Goal: Communication & Community: Ask a question

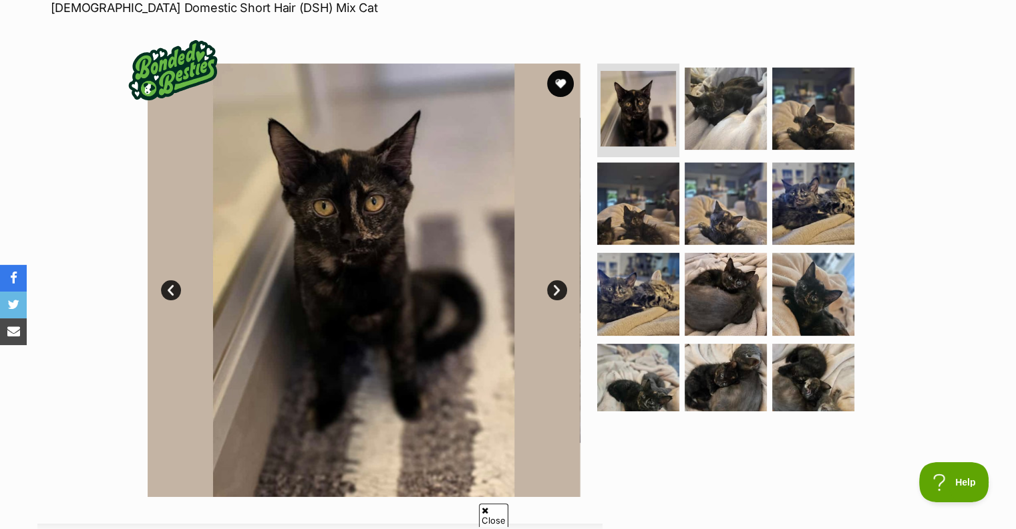
scroll to position [213, 0]
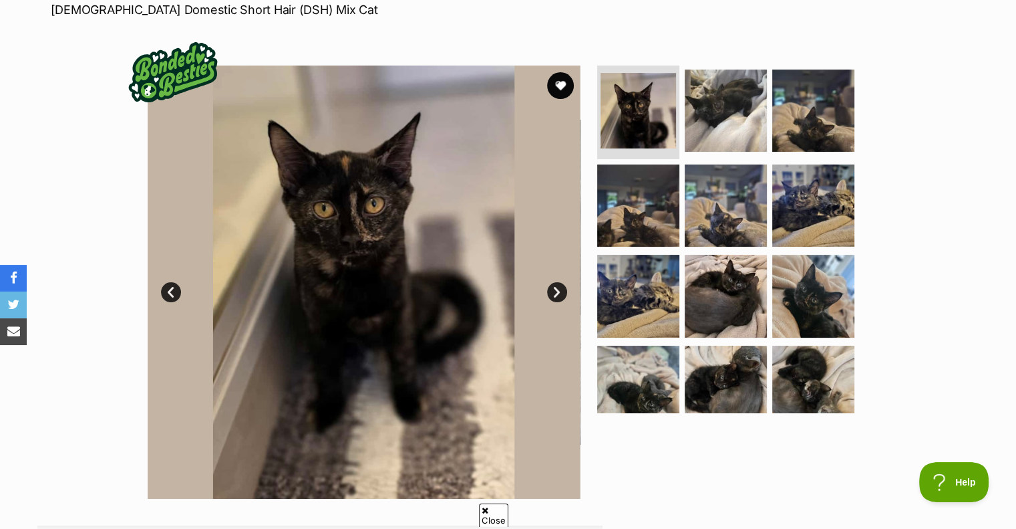
click at [556, 283] on link "Next" at bounding box center [557, 292] width 20 height 20
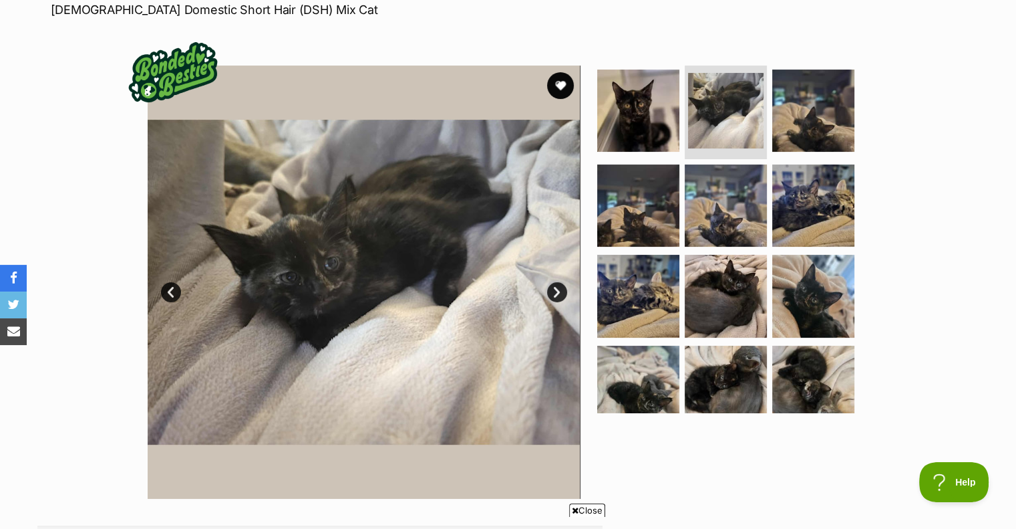
click at [556, 283] on link "Next" at bounding box center [557, 292] width 20 height 20
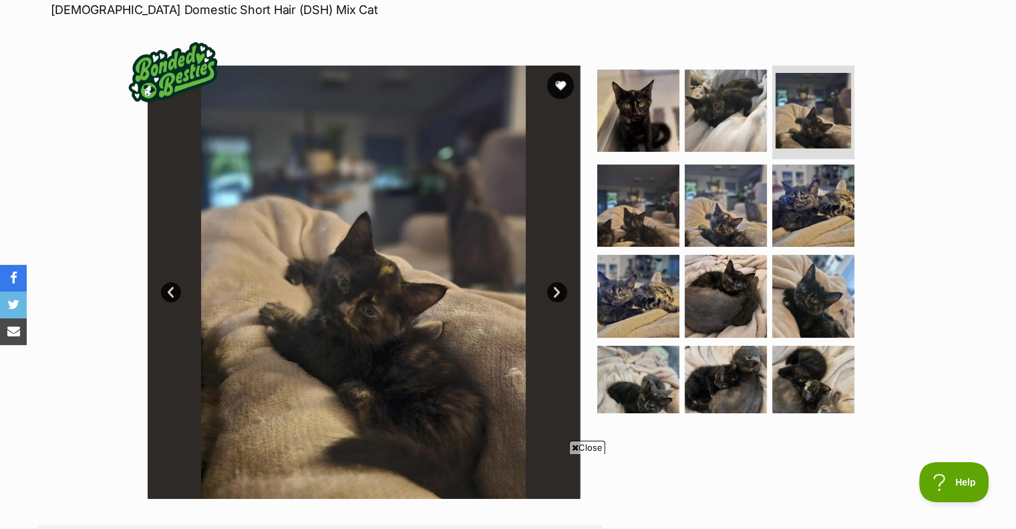
scroll to position [0, 0]
click at [556, 283] on link "Next" at bounding box center [557, 292] width 20 height 20
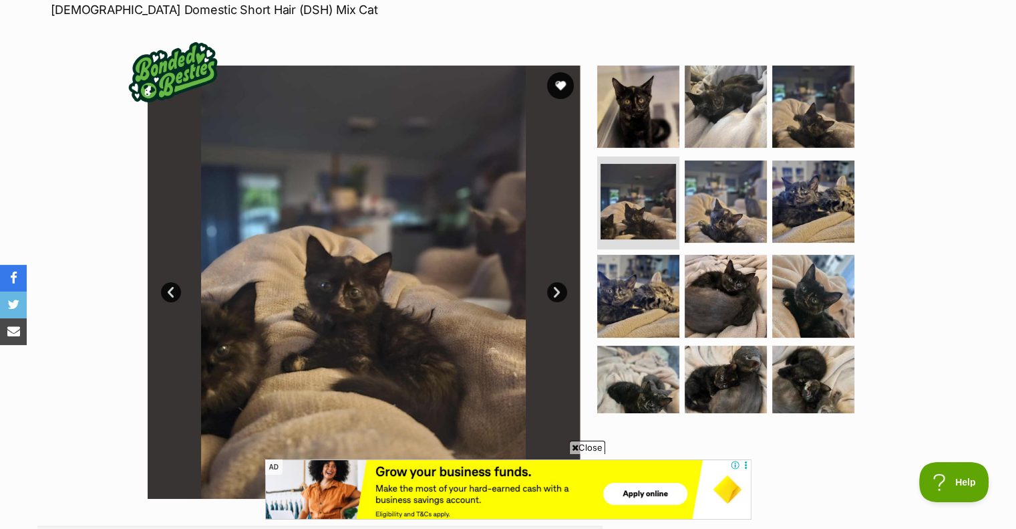
click at [556, 283] on link "Next" at bounding box center [557, 292] width 20 height 20
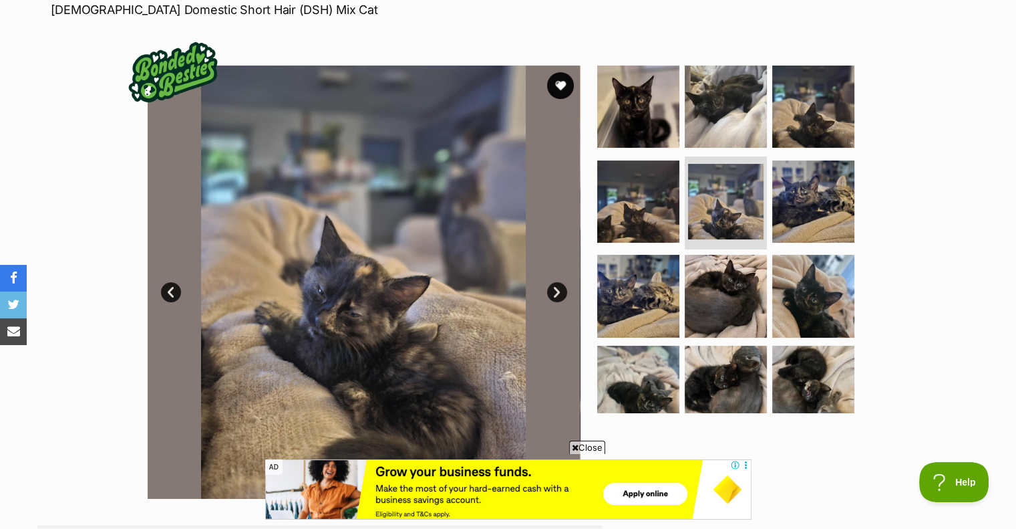
click at [556, 283] on link "Next" at bounding box center [557, 292] width 20 height 20
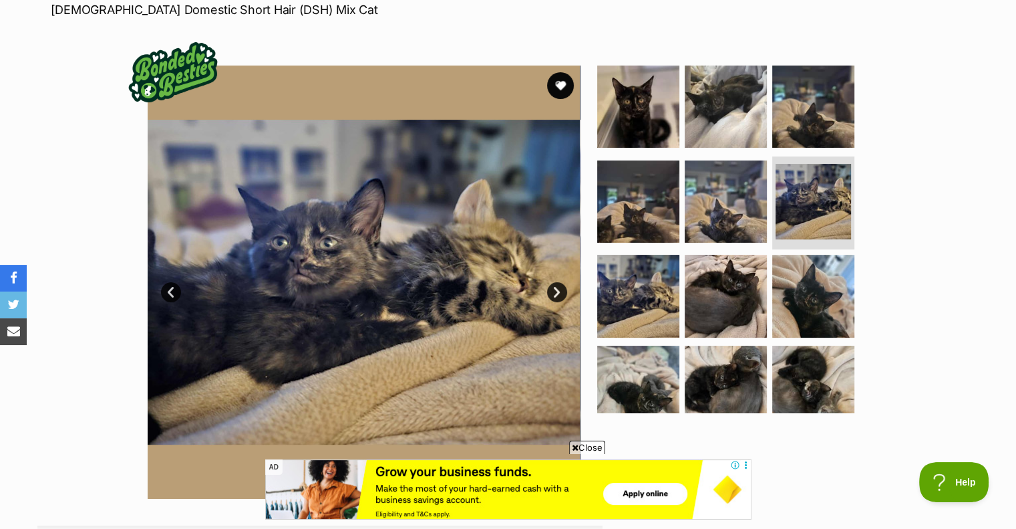
click at [556, 283] on link "Next" at bounding box center [557, 292] width 20 height 20
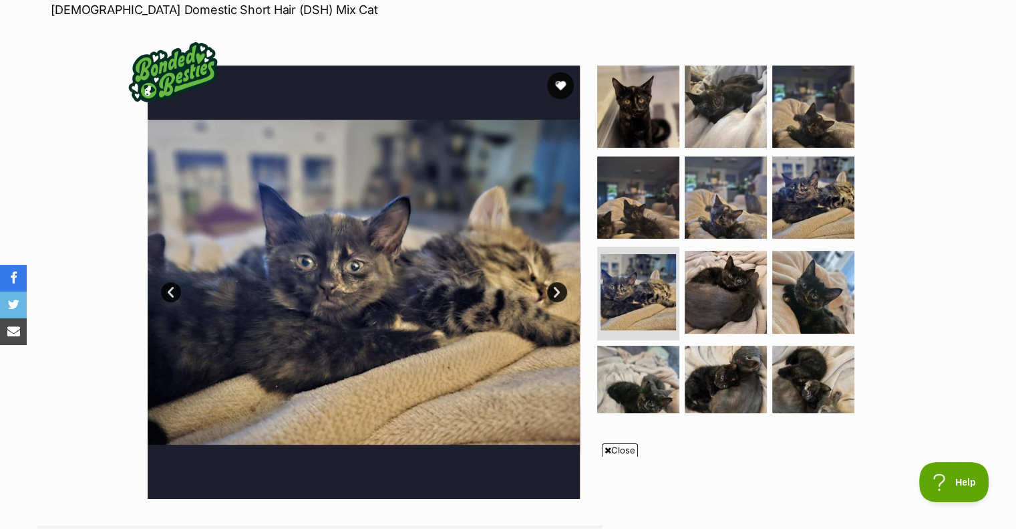
click at [553, 289] on link "Next" at bounding box center [557, 292] width 20 height 20
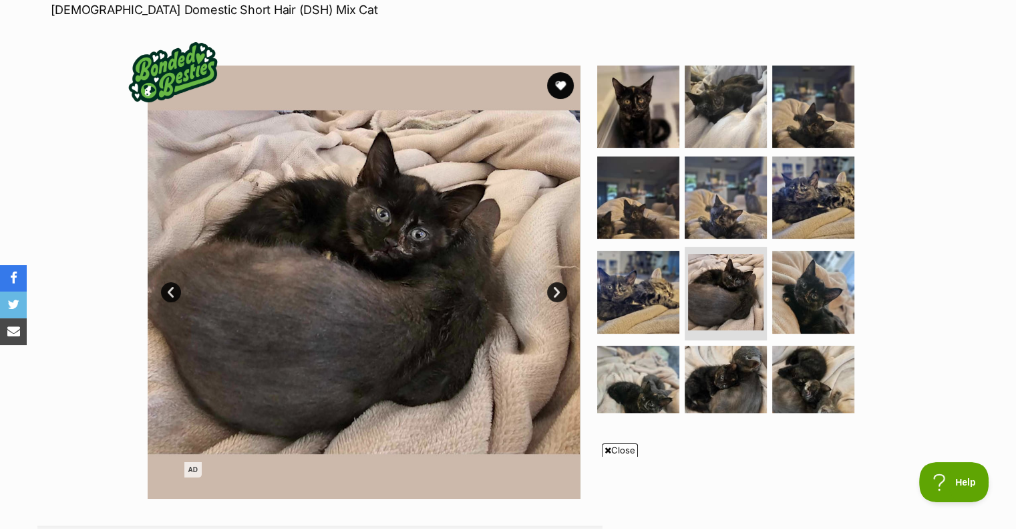
click at [553, 289] on link "Next" at bounding box center [557, 292] width 20 height 20
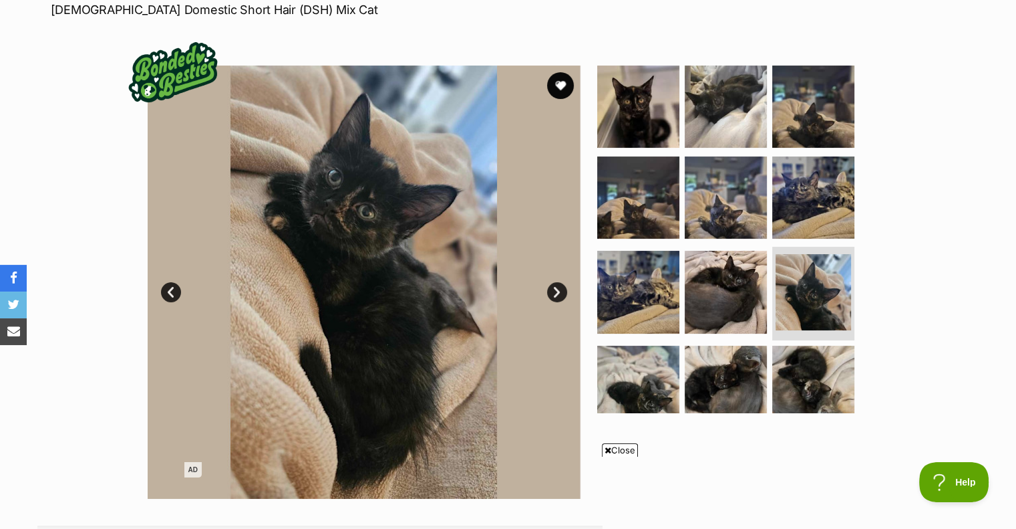
click at [553, 289] on link "Next" at bounding box center [557, 292] width 20 height 20
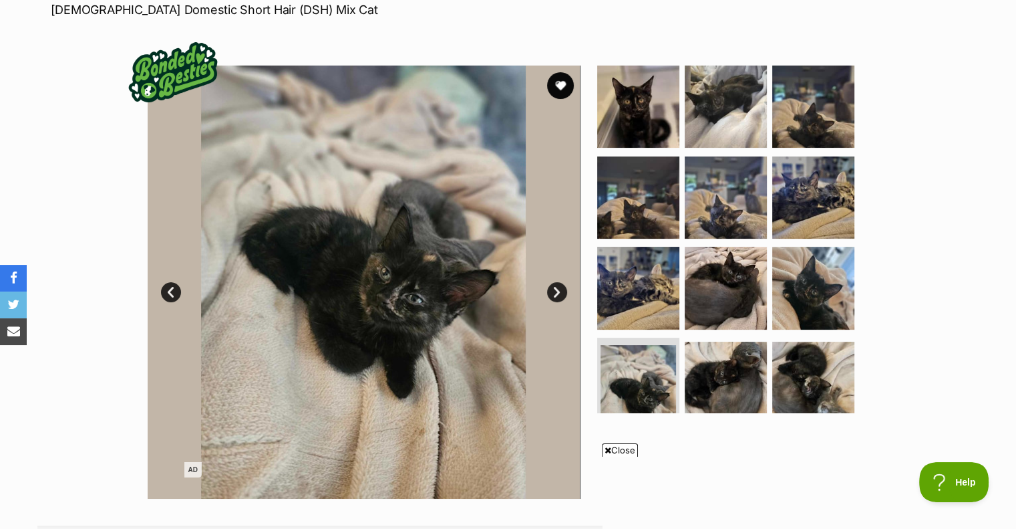
click at [553, 289] on link "Next" at bounding box center [557, 292] width 20 height 20
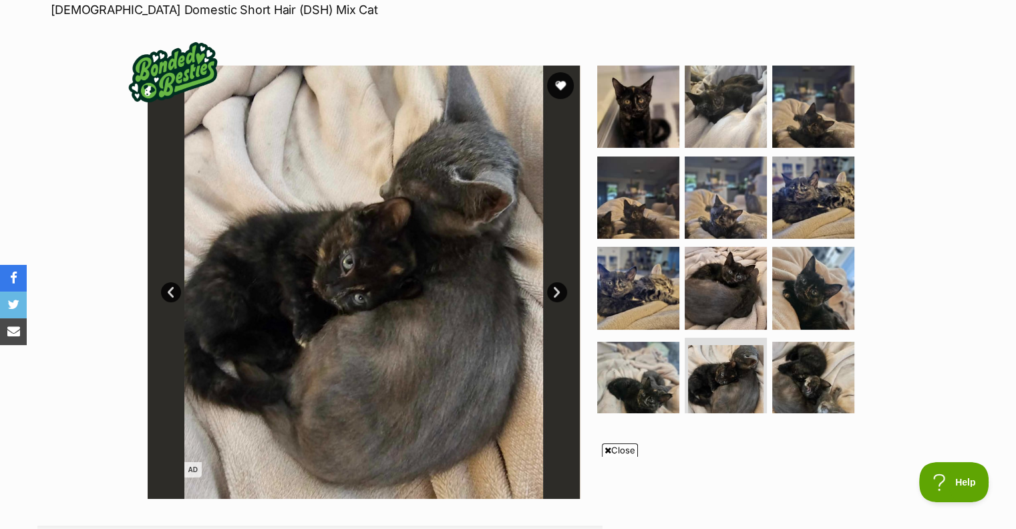
click at [553, 289] on link "Next" at bounding box center [557, 292] width 20 height 20
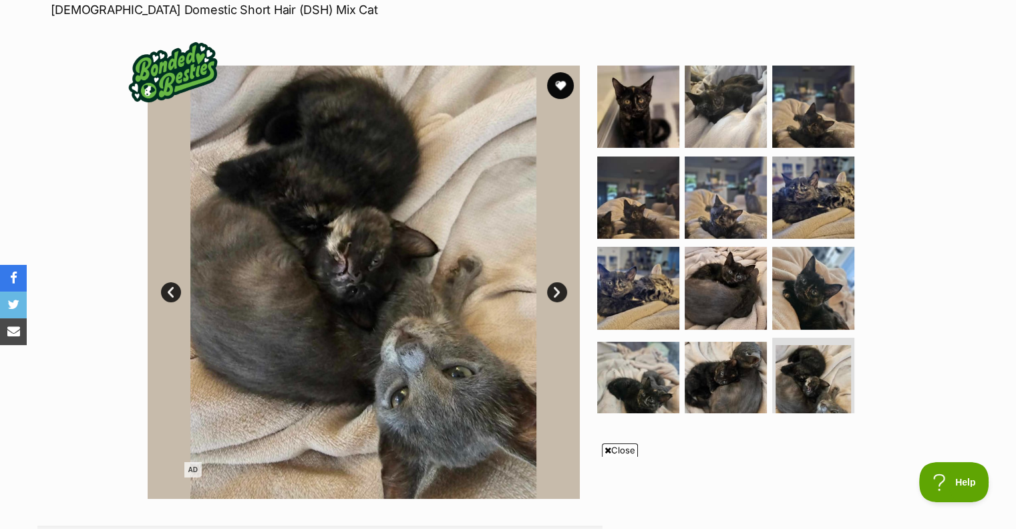
click at [553, 289] on link "Next" at bounding box center [557, 292] width 20 height 20
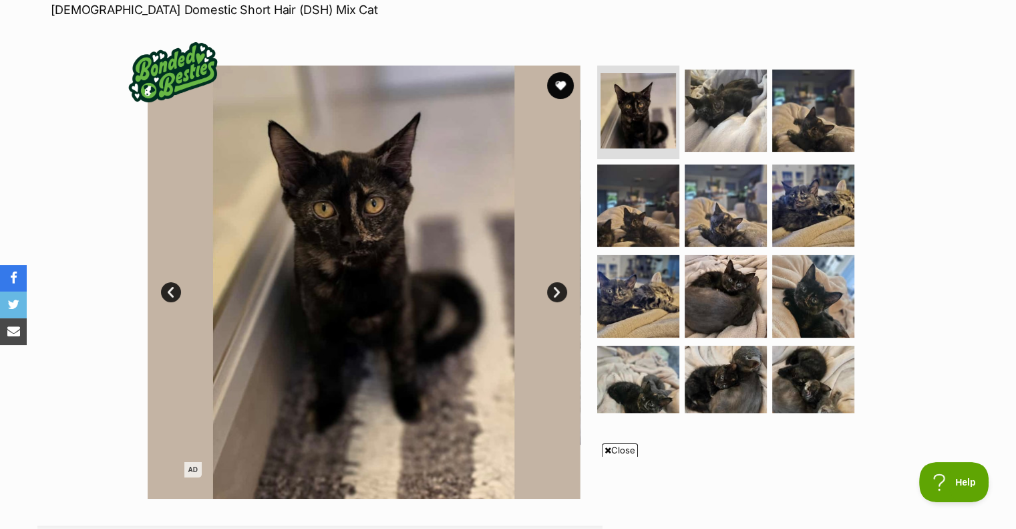
click at [553, 289] on link "Next" at bounding box center [557, 292] width 20 height 20
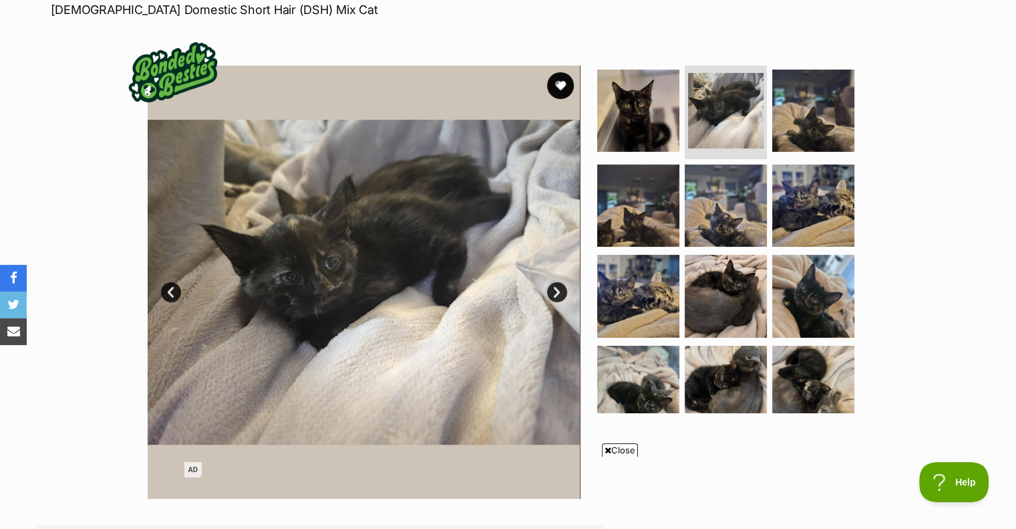
click at [553, 289] on link "Next" at bounding box center [557, 292] width 20 height 20
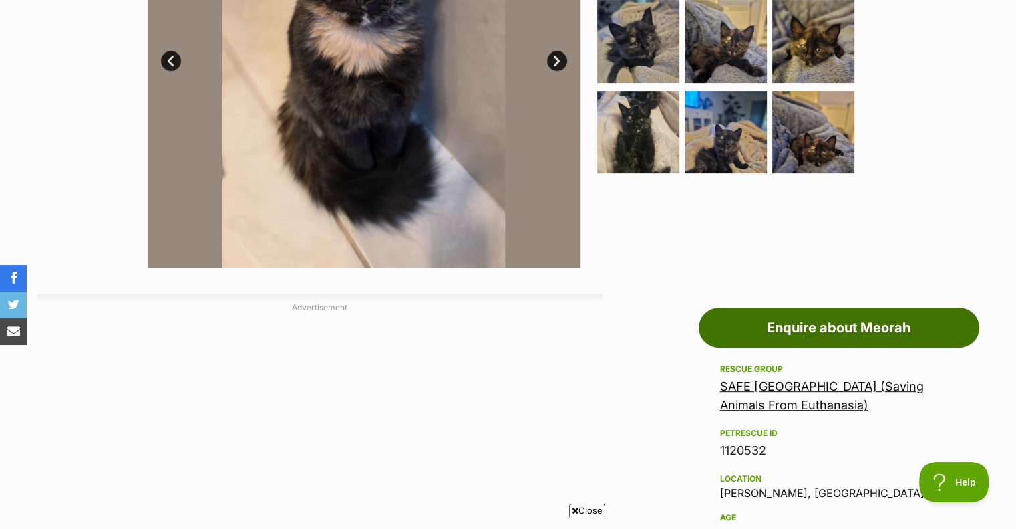
click at [797, 333] on link "Enquire about Meorah" at bounding box center [839, 327] width 281 height 40
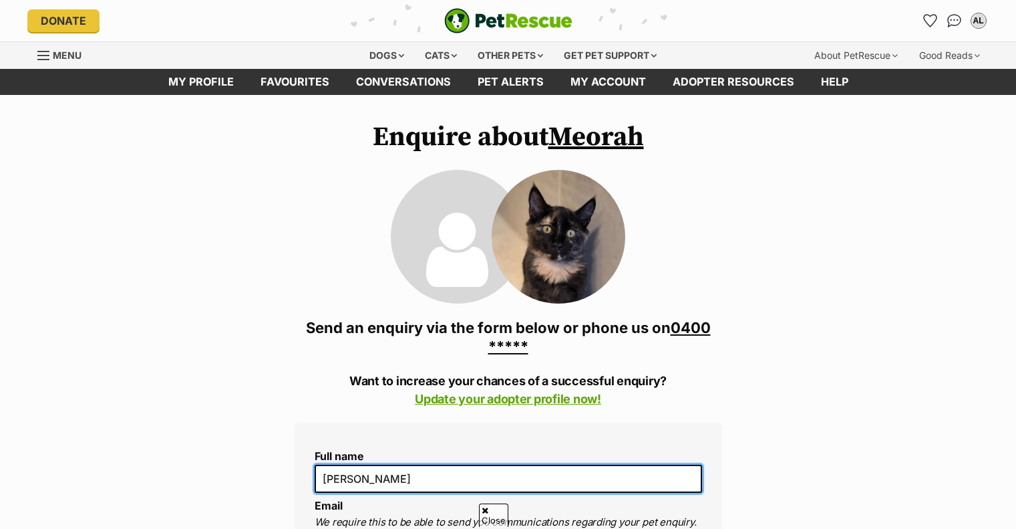
click at [380, 464] on input "[PERSON_NAME]" at bounding box center [509, 478] width 388 height 28
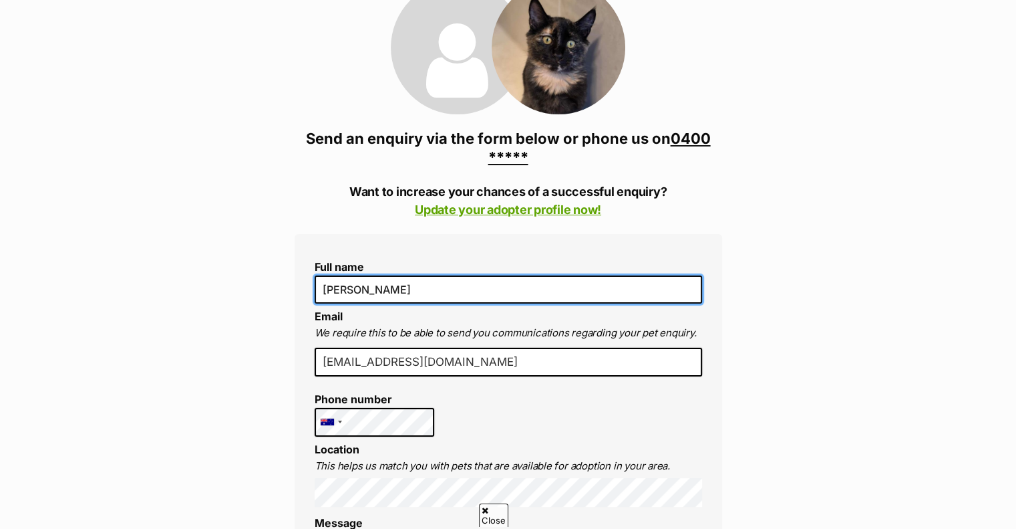
scroll to position [189, 0]
type input "A"
type input "S"
type input "Nathen Jones"
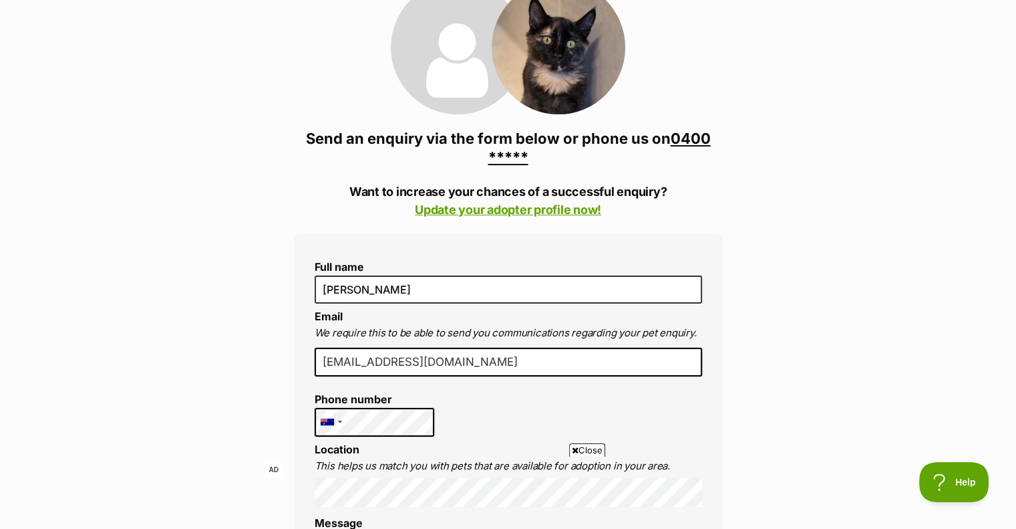
drag, startPoint x: 436, startPoint y: 364, endPoint x: 104, endPoint y: 329, distance: 333.3
type input "ahli98@live.com"
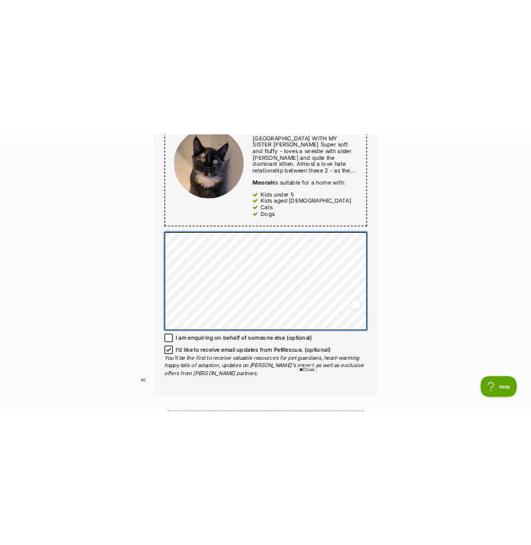
scroll to position [823, 0]
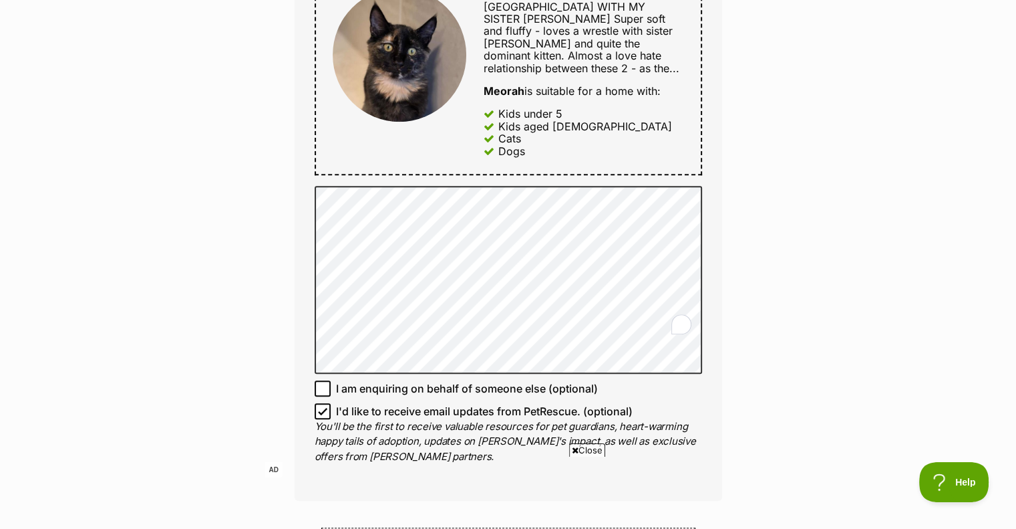
click at [322, 408] on icon at bounding box center [323, 411] width 8 height 6
click at [322, 403] on input "I'd like to receive email updates from PetRescue. (optional)" at bounding box center [323, 411] width 16 height 16
checkbox input "false"
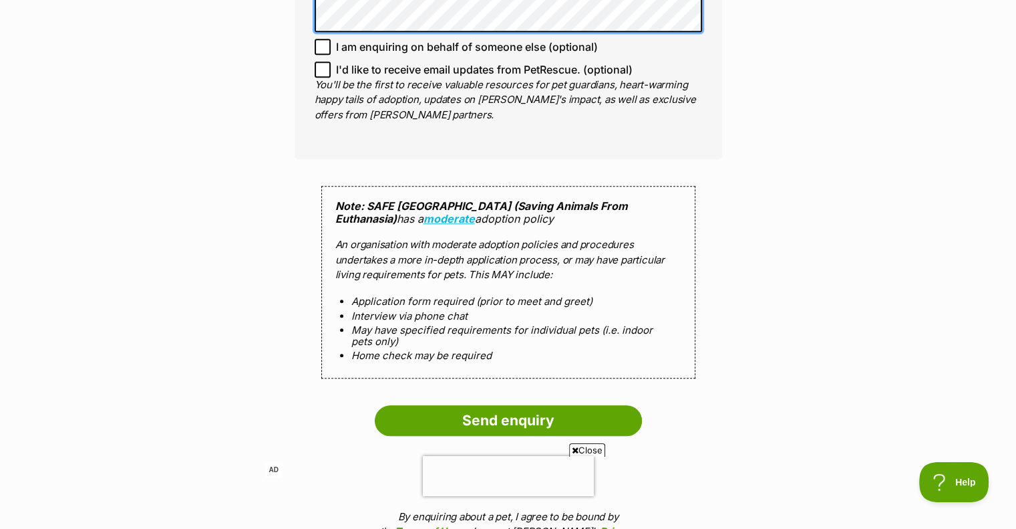
scroll to position [1399, 0]
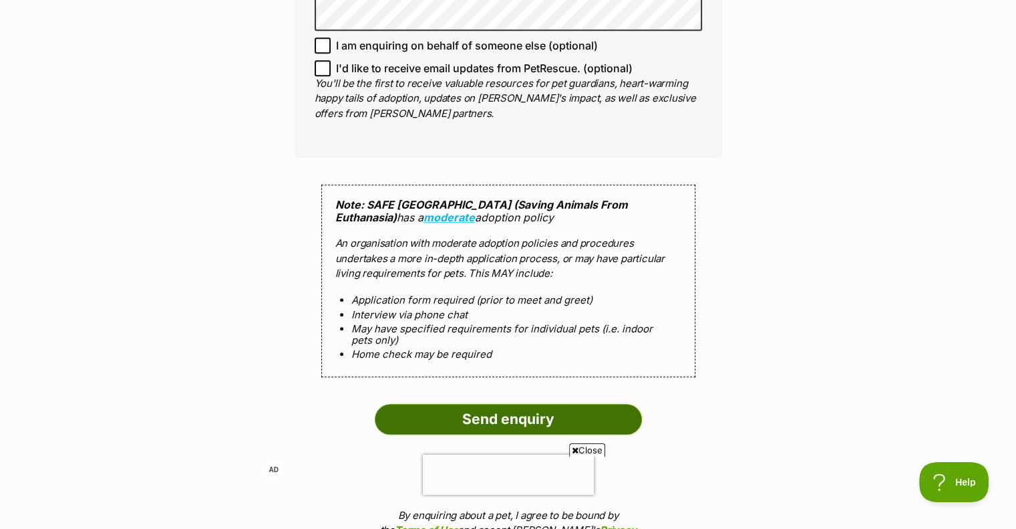
click at [451, 404] on input "Send enquiry" at bounding box center [508, 419] width 267 height 31
